Goal: Transaction & Acquisition: Download file/media

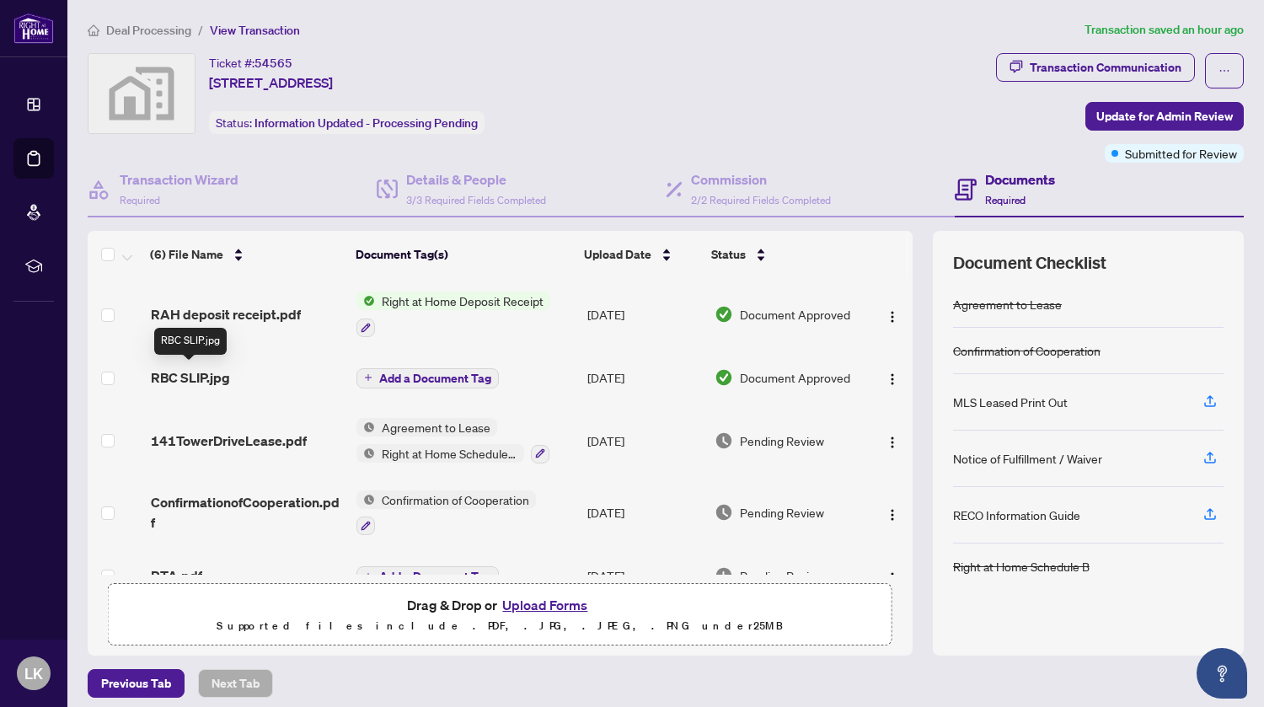
click at [191, 373] on span "RBC SLIP.jpg" at bounding box center [190, 377] width 79 height 20
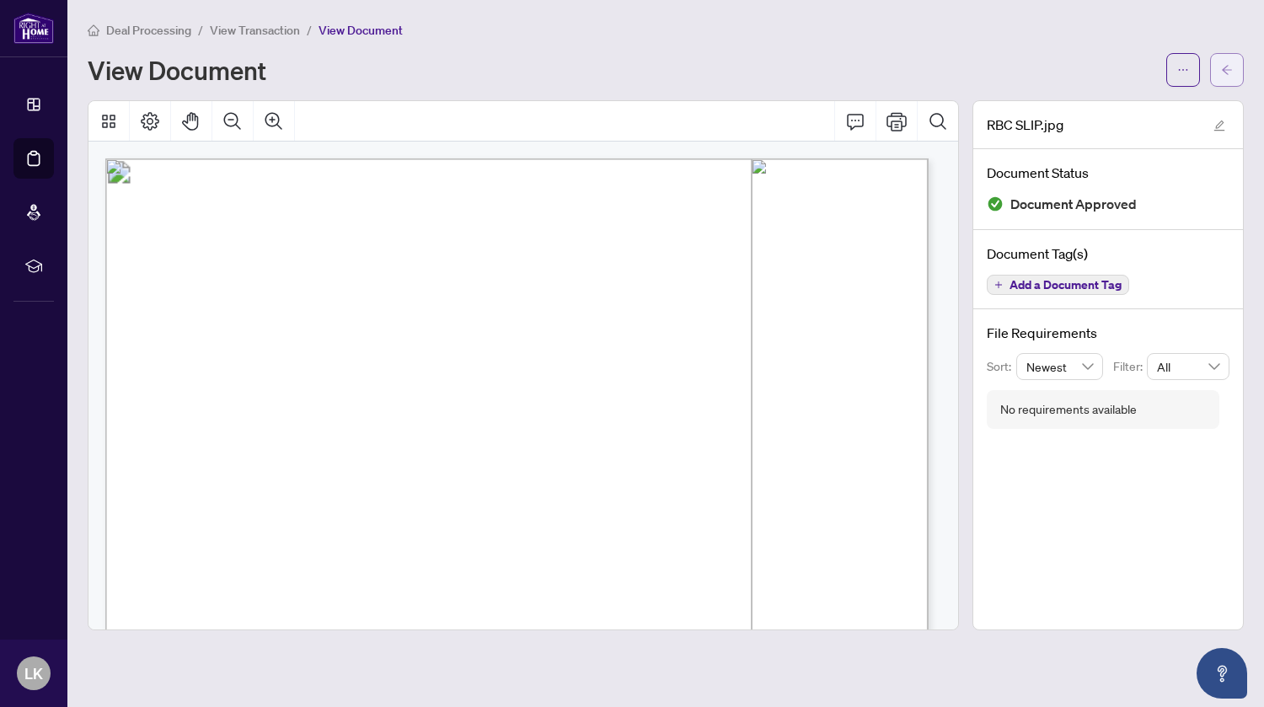
click at [1215, 65] on button "button" at bounding box center [1227, 70] width 34 height 34
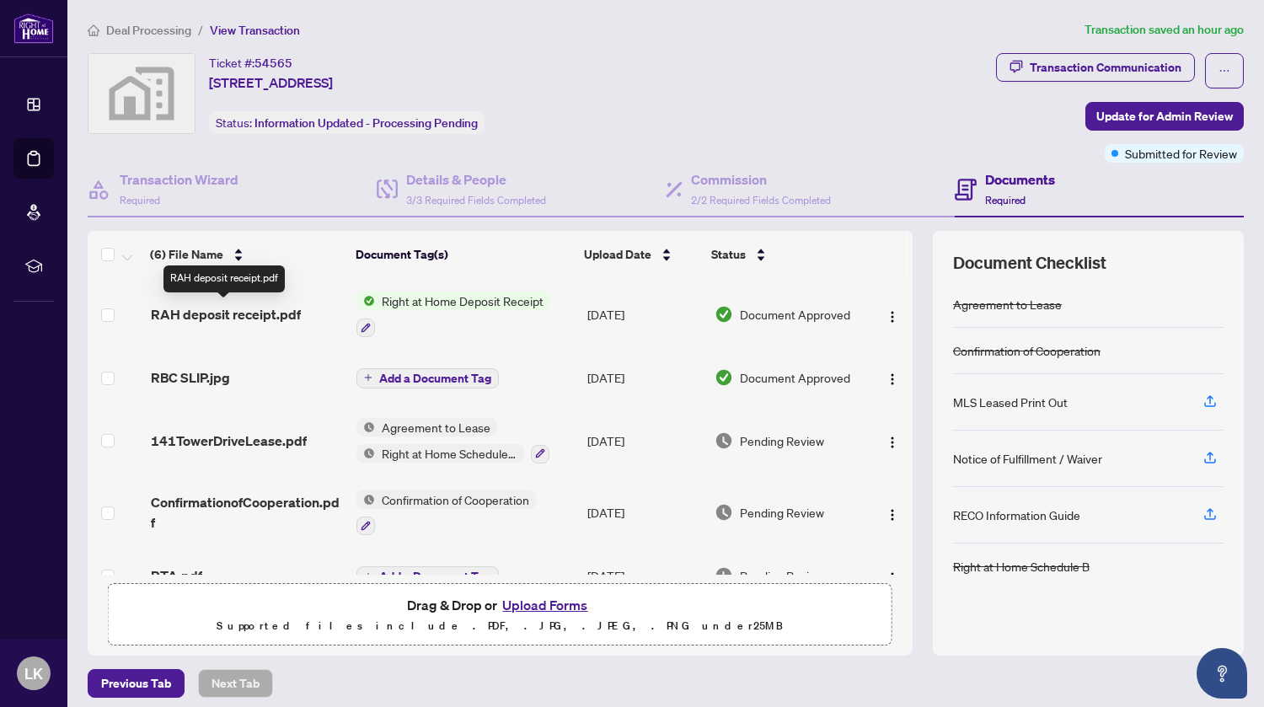
click at [259, 313] on span "RAH deposit receipt.pdf" at bounding box center [226, 314] width 150 height 20
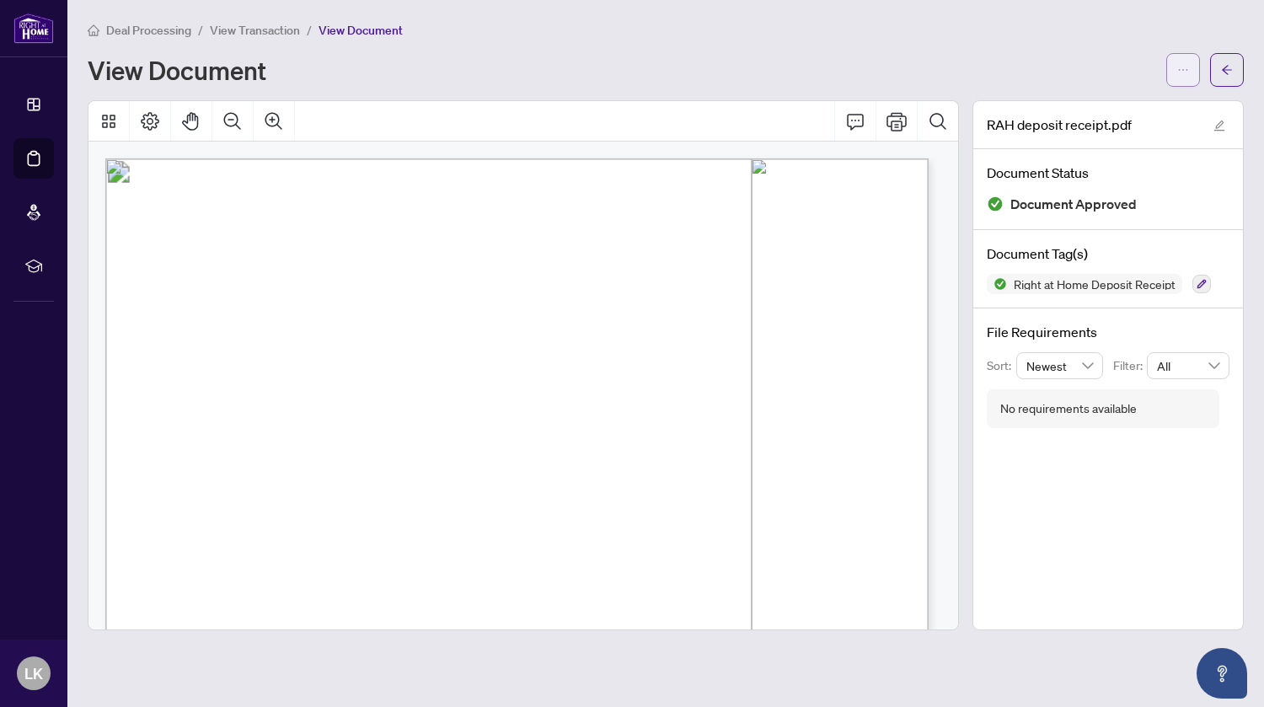
click at [1194, 72] on button "button" at bounding box center [1183, 70] width 34 height 34
click at [1115, 104] on span "Download" at bounding box center [1122, 106] width 128 height 19
